Goal: Transaction & Acquisition: Purchase product/service

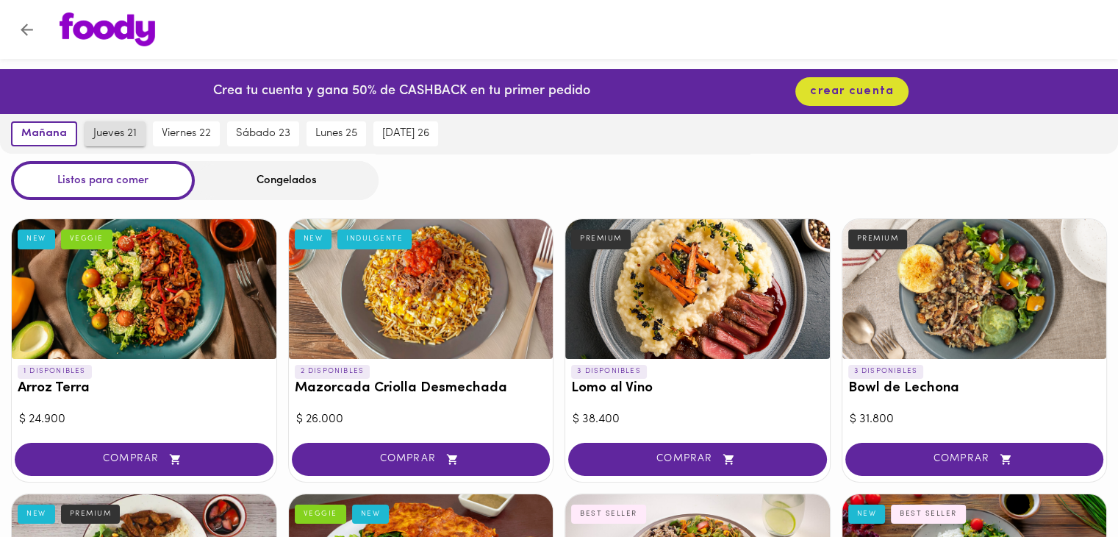
click at [102, 127] on span "jueves 21" at bounding box center [114, 133] width 43 height 13
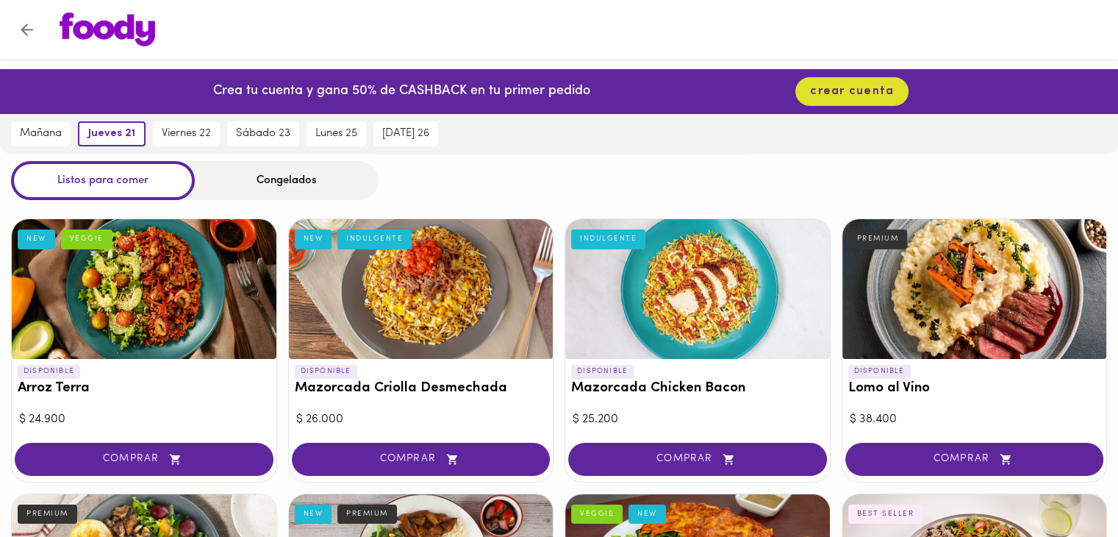
click at [473, 295] on div at bounding box center [421, 289] width 265 height 140
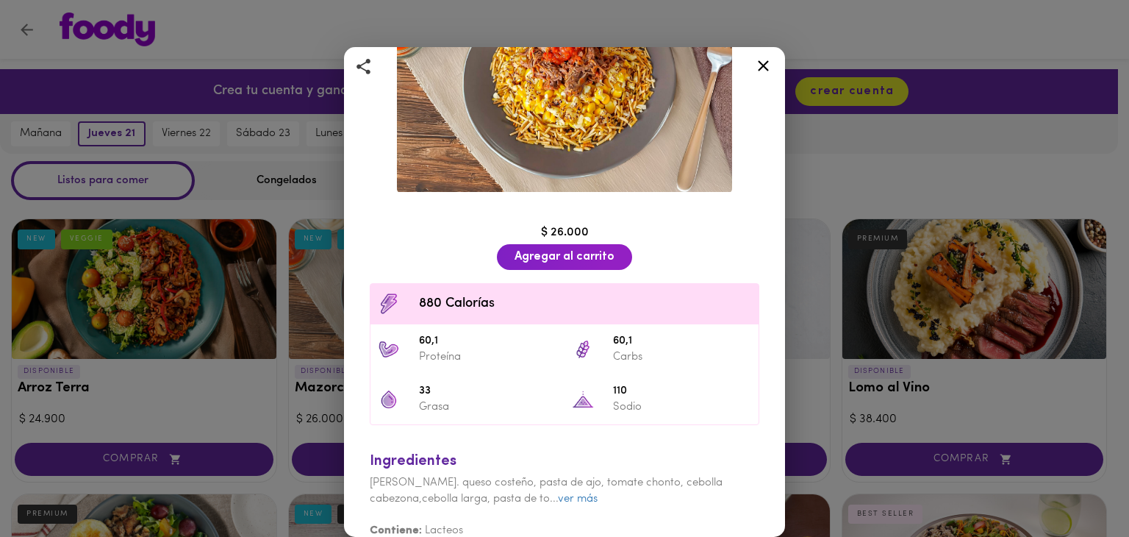
scroll to position [166, 0]
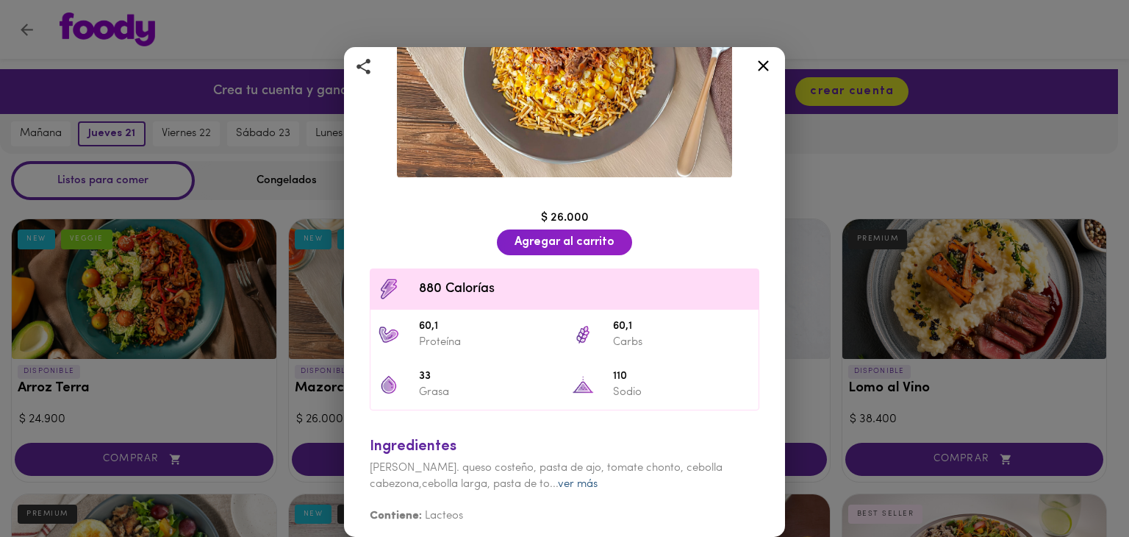
click at [598, 482] on link "ver más" at bounding box center [578, 483] width 40 height 11
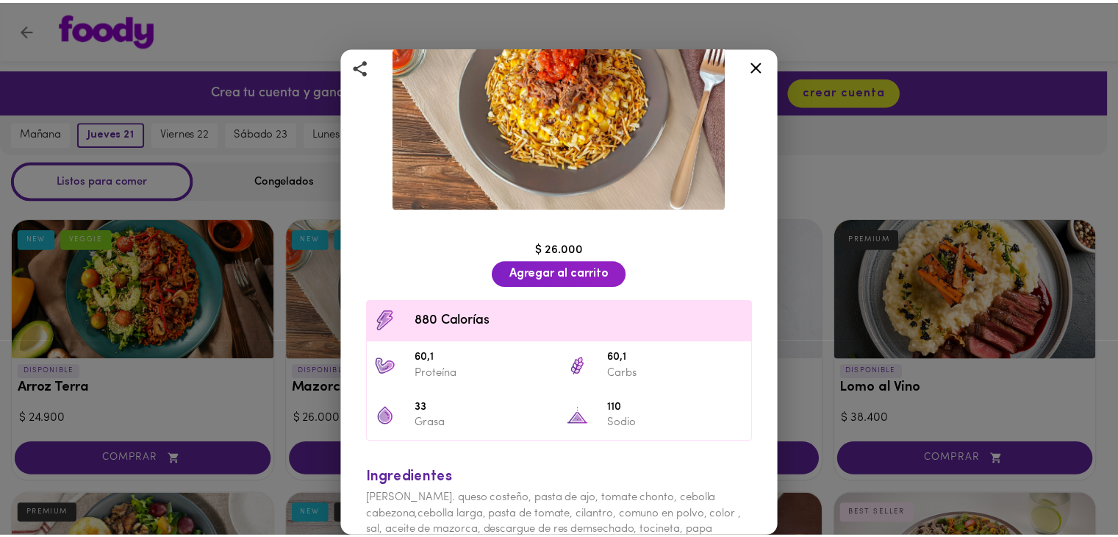
scroll to position [0, 0]
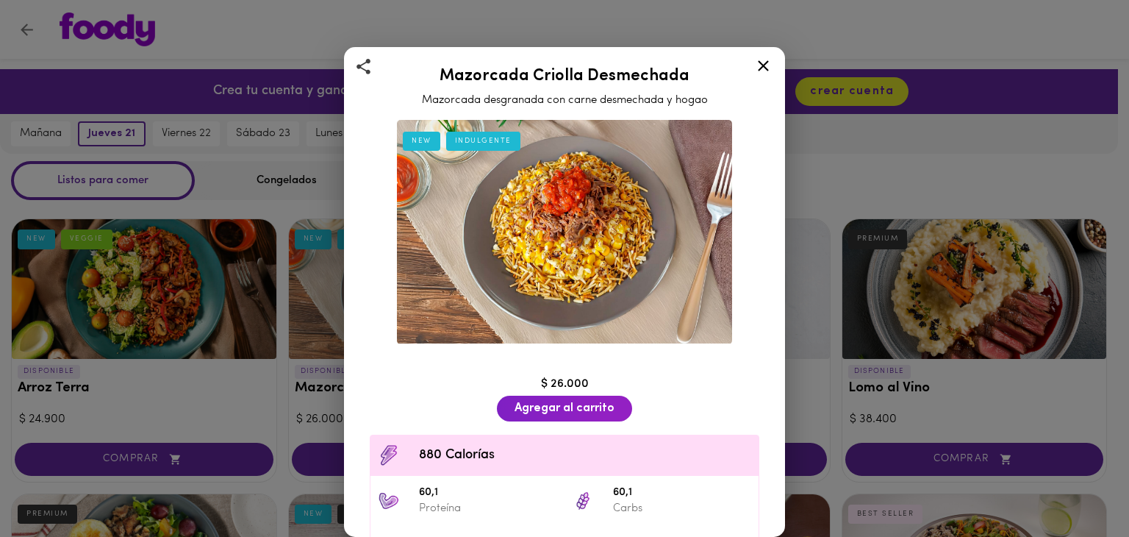
click at [761, 68] on icon at bounding box center [763, 66] width 18 height 18
